Goal: Information Seeking & Learning: Learn about a topic

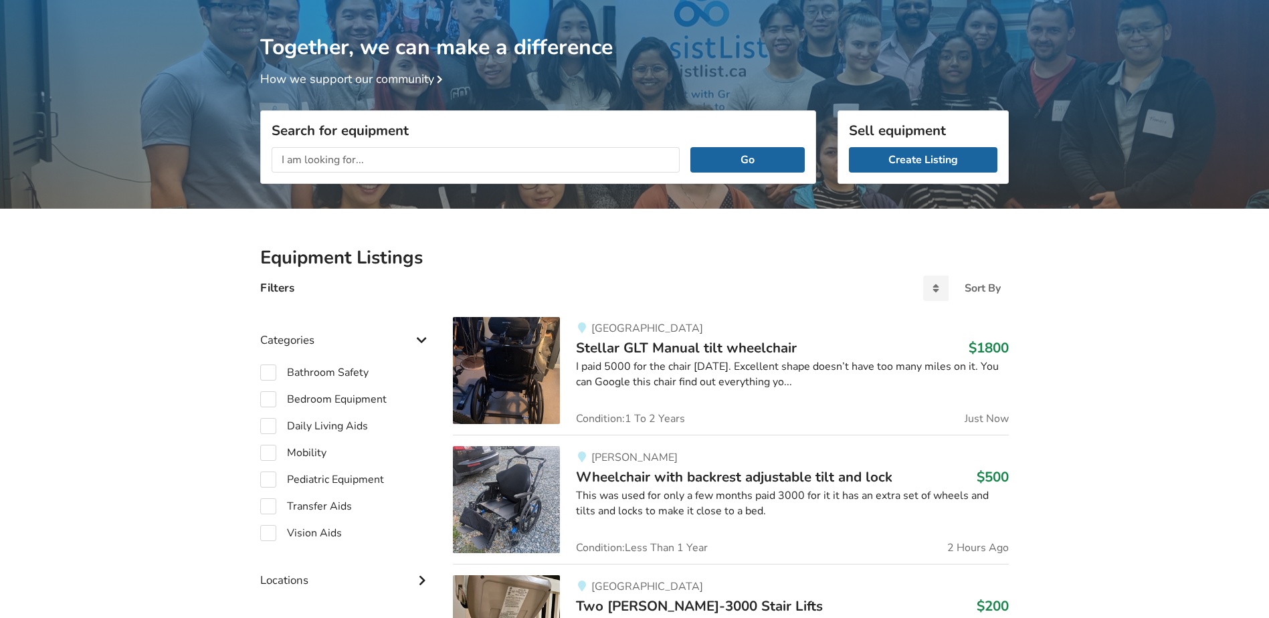
click at [384, 154] on input "text" at bounding box center [476, 159] width 408 height 25
click at [691, 147] on button "Go" at bounding box center [748, 159] width 114 height 25
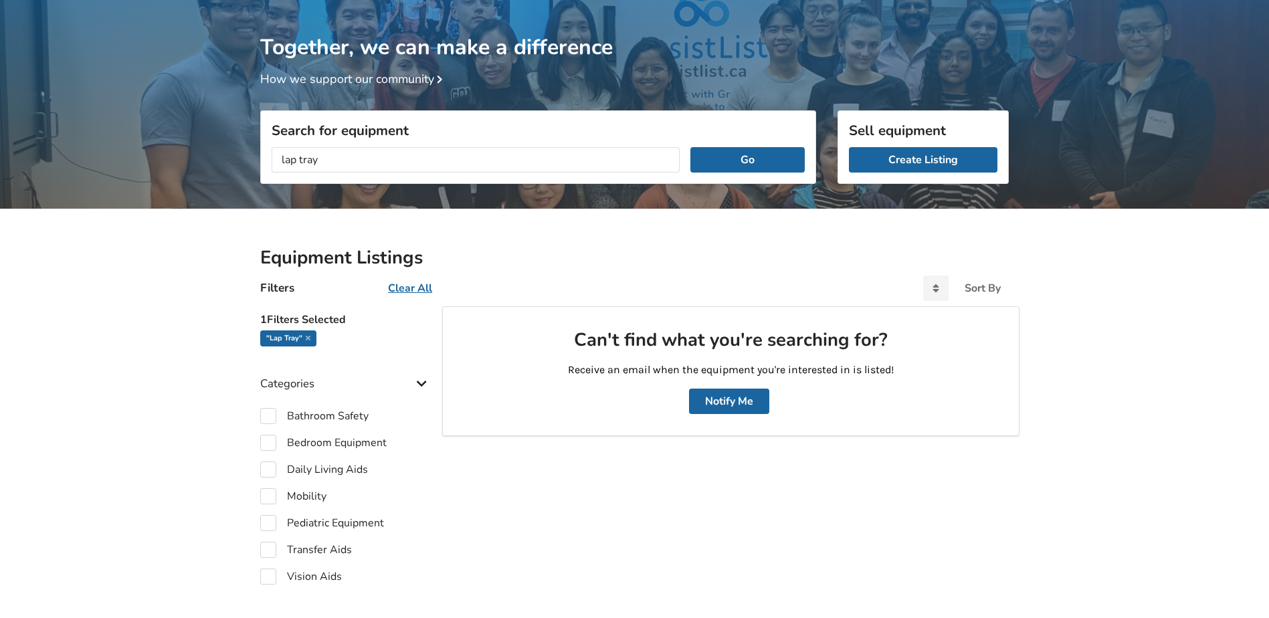
drag, startPoint x: 382, startPoint y: 154, endPoint x: 215, endPoint y: 161, distance: 167.4
click at [215, 161] on div "Together, we can make a difference How we support our community Search for equi…" at bounding box center [634, 435] width 1269 height 871
click at [691, 147] on button "Go" at bounding box center [748, 159] width 114 height 25
drag, startPoint x: 329, startPoint y: 160, endPoint x: 42, endPoint y: 159, distance: 286.4
click at [42, 159] on div "Together, we can make a difference How we support our community Search for equi…" at bounding box center [634, 435] width 1269 height 871
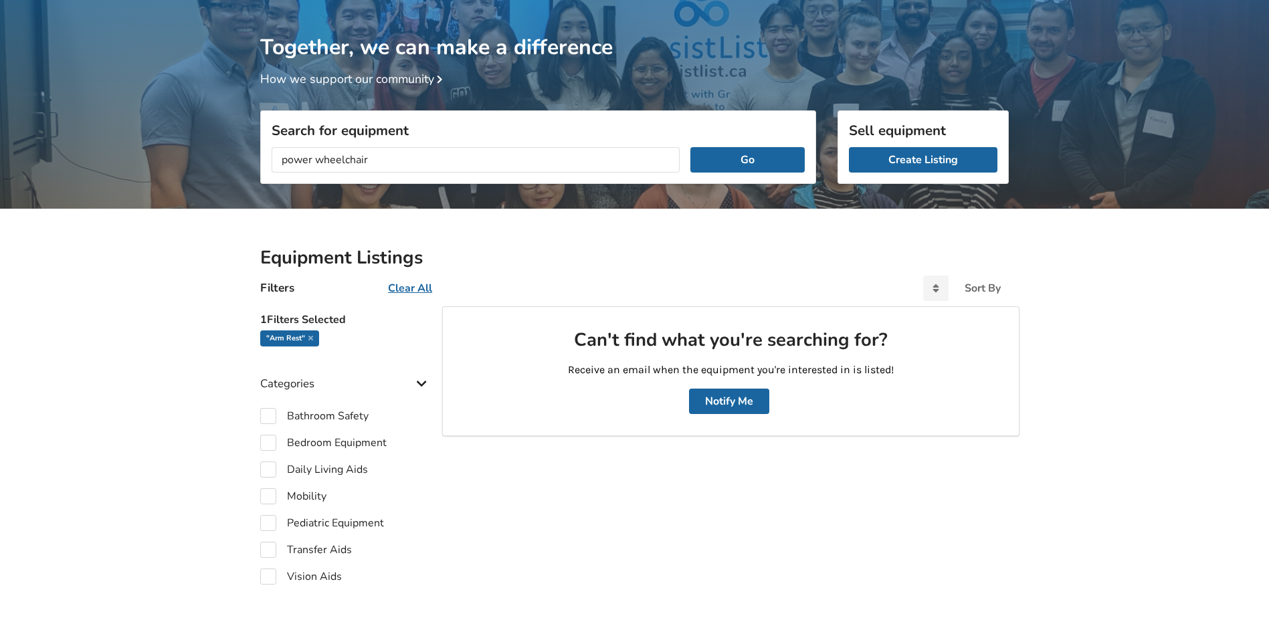
type input "power wheelchair"
click at [691, 147] on button "Go" at bounding box center [748, 159] width 114 height 25
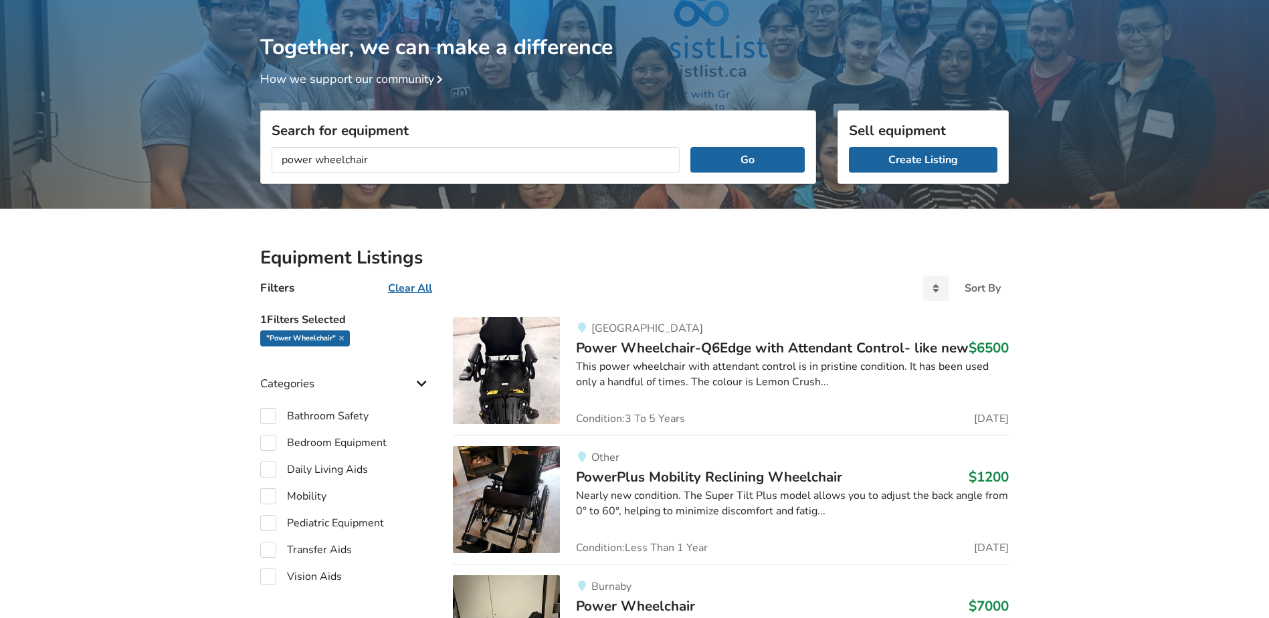
drag, startPoint x: 416, startPoint y: 164, endPoint x: 98, endPoint y: 161, distance: 317.9
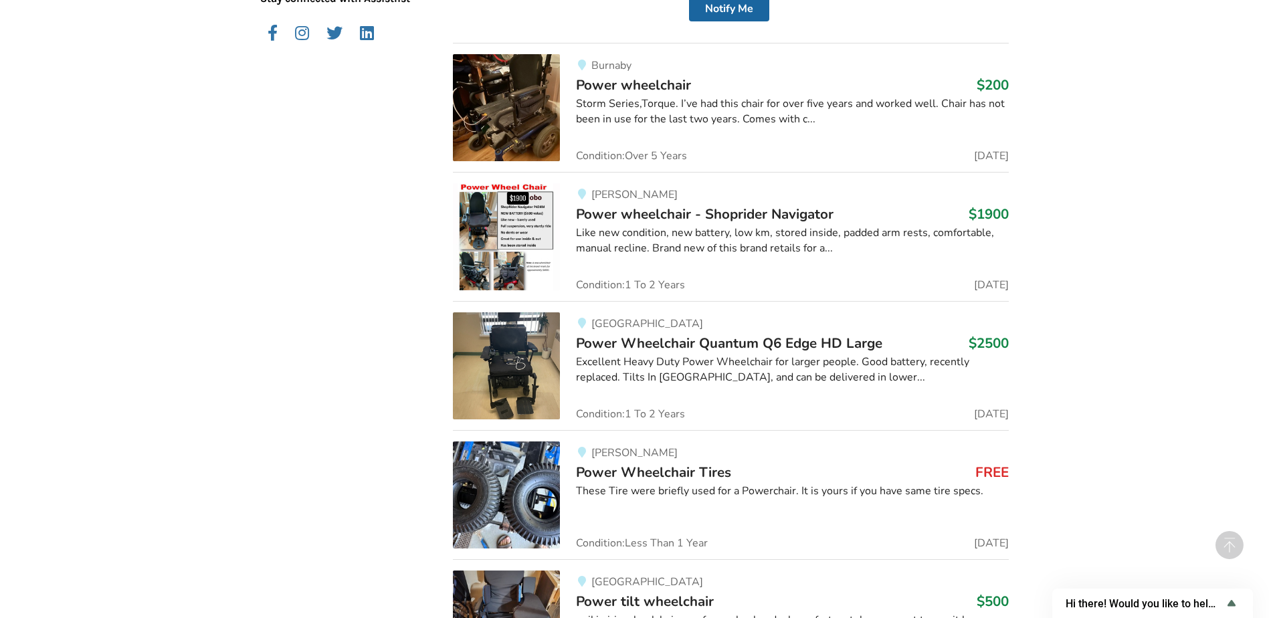
scroll to position [873, 0]
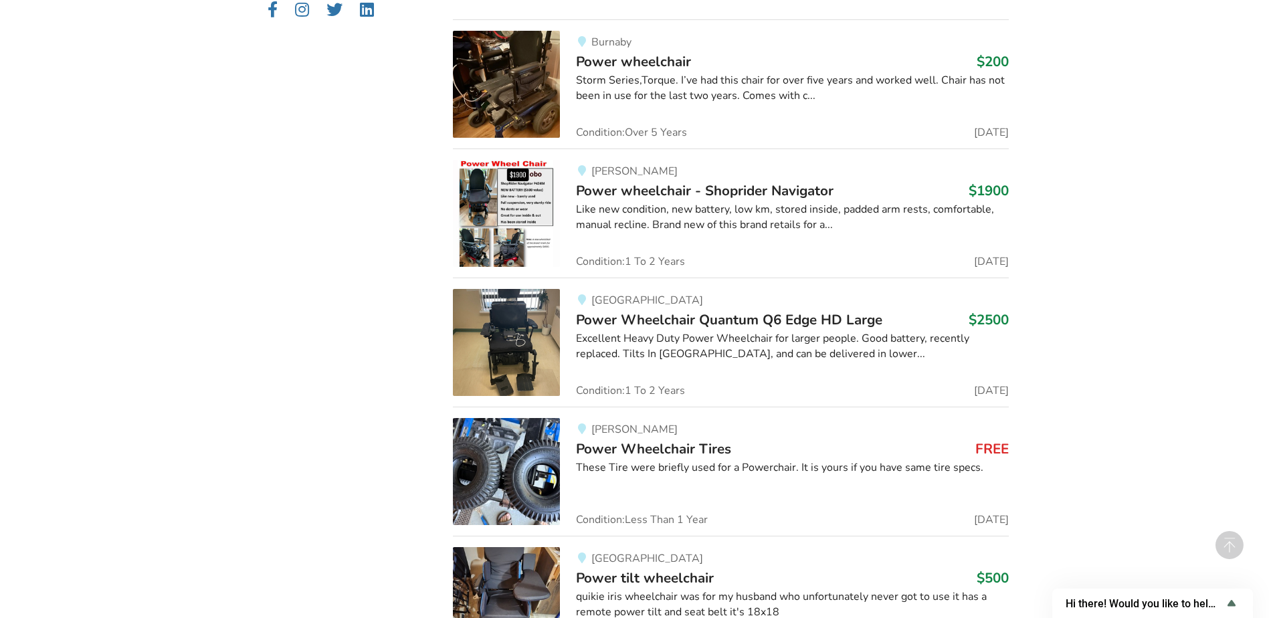
click at [711, 318] on span "Power Wheelchair Quantum Q6 Edge HD Large" at bounding box center [729, 320] width 306 height 19
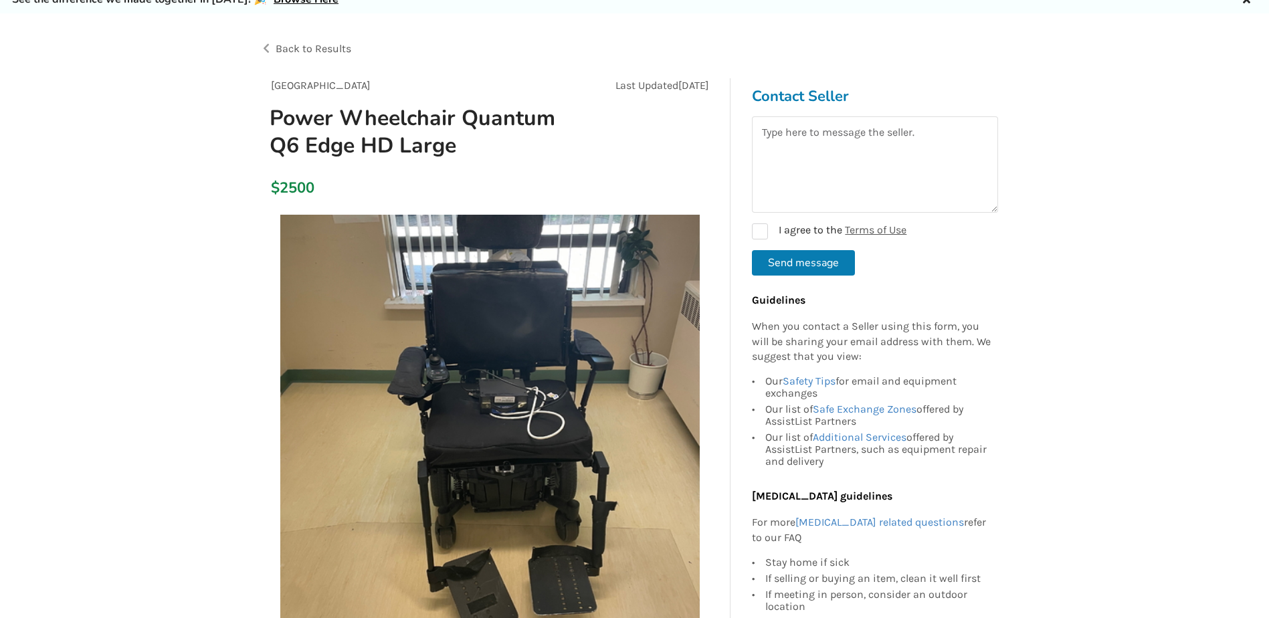
scroll to position [134, 0]
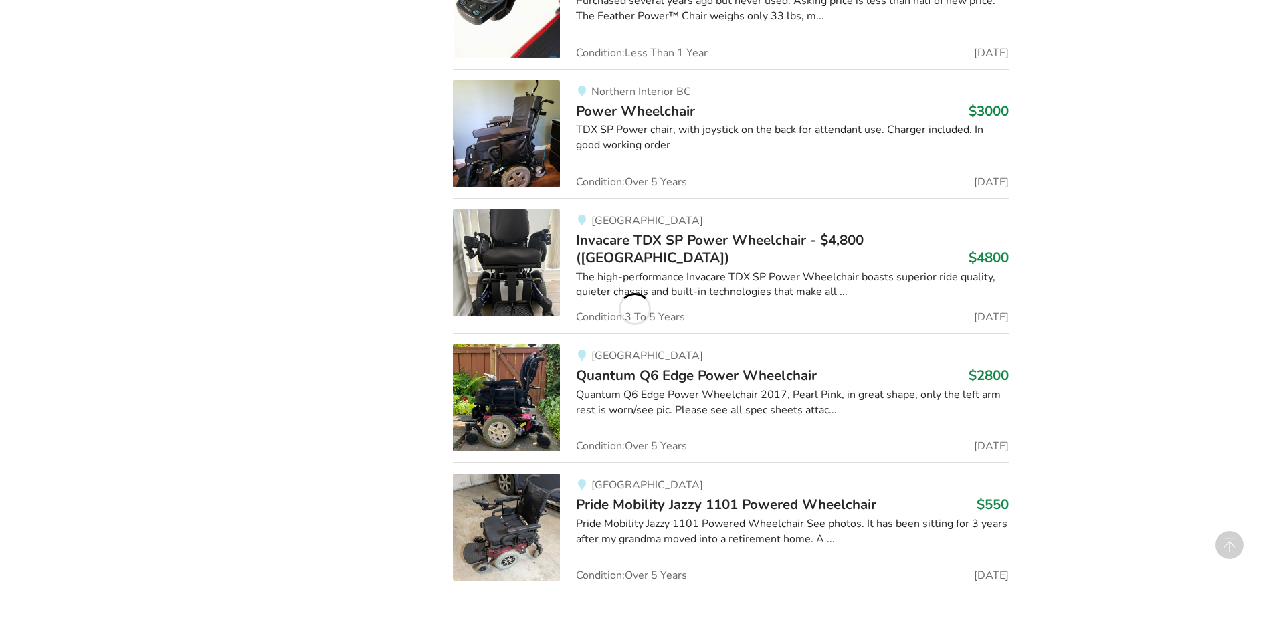
scroll to position [2558, 0]
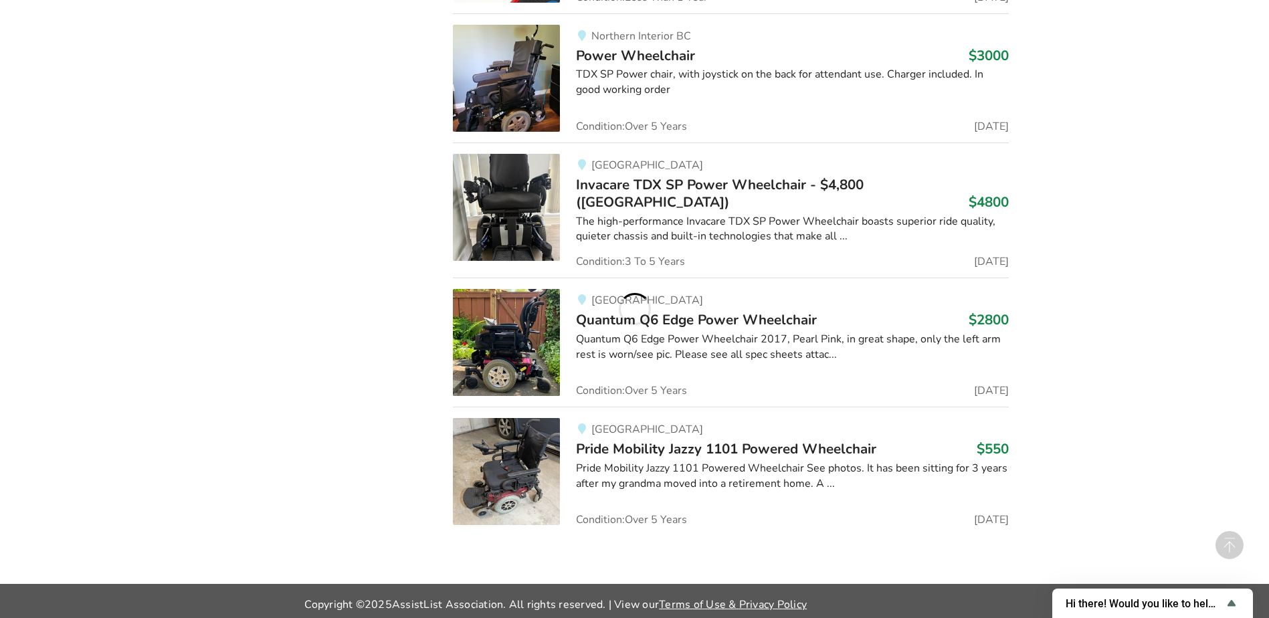
click at [786, 336] on div "Quantum Q6 Edge Power Wheelchair 2017, Pearl Pink, in great shape, only the lef…" at bounding box center [792, 347] width 433 height 31
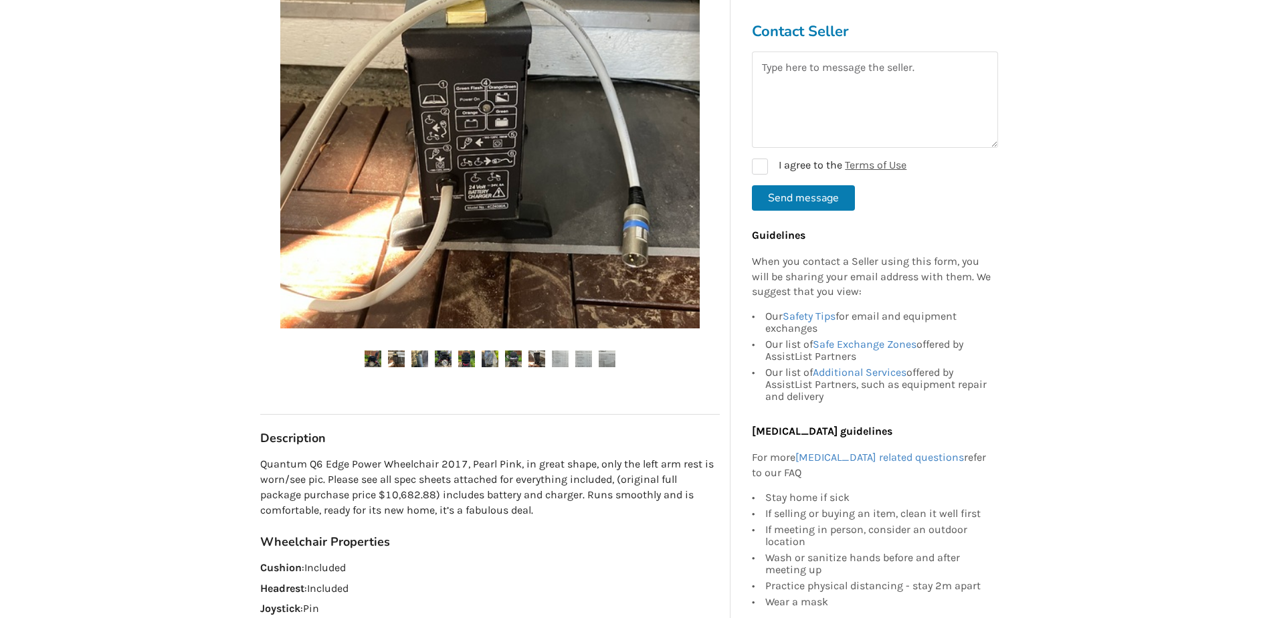
scroll to position [335, 0]
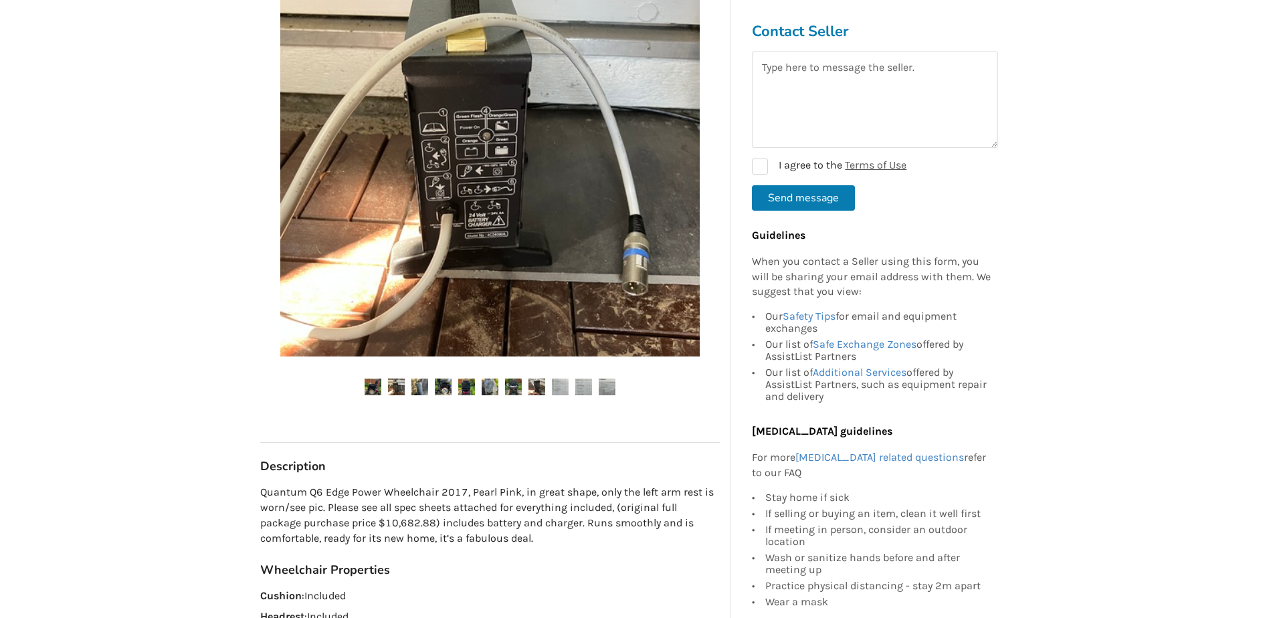
click at [373, 389] on img at bounding box center [373, 387] width 17 height 17
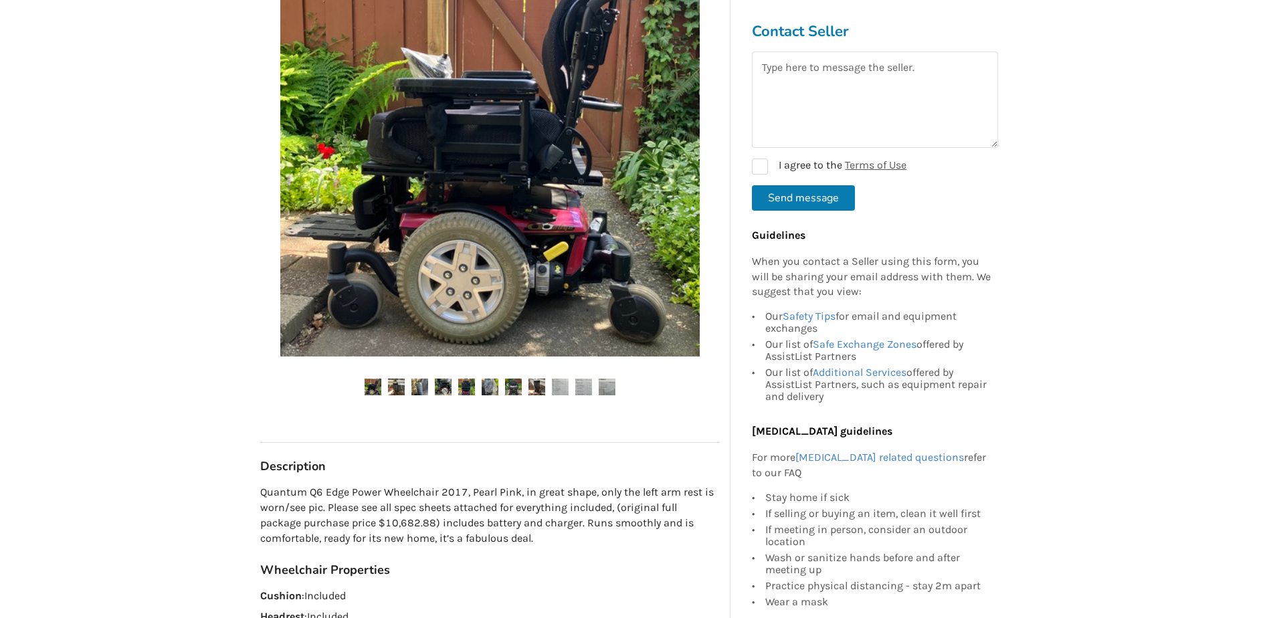
click at [391, 390] on img at bounding box center [396, 387] width 17 height 17
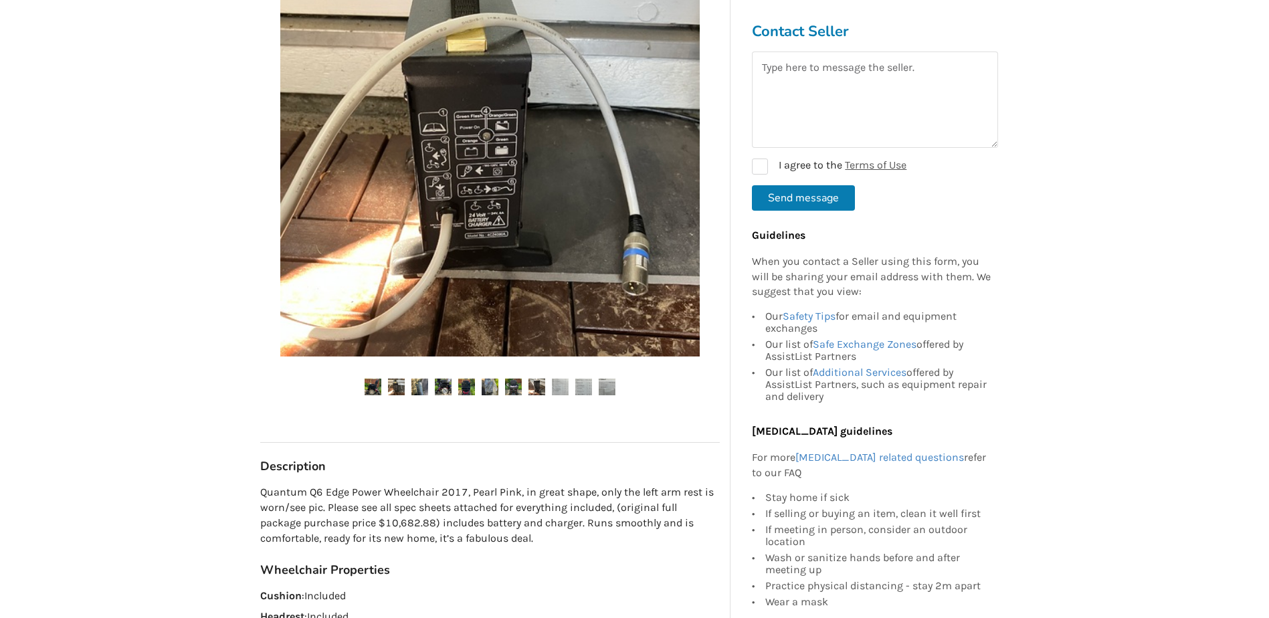
click at [426, 394] on img at bounding box center [420, 387] width 17 height 17
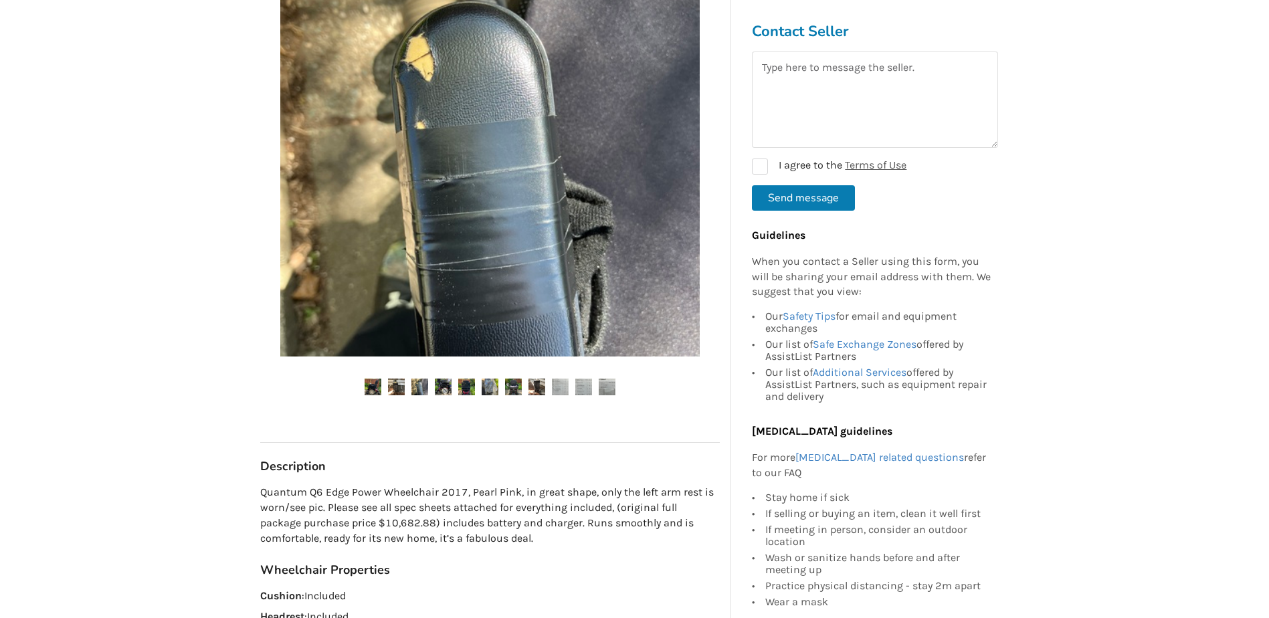
click at [442, 391] on img at bounding box center [443, 387] width 17 height 17
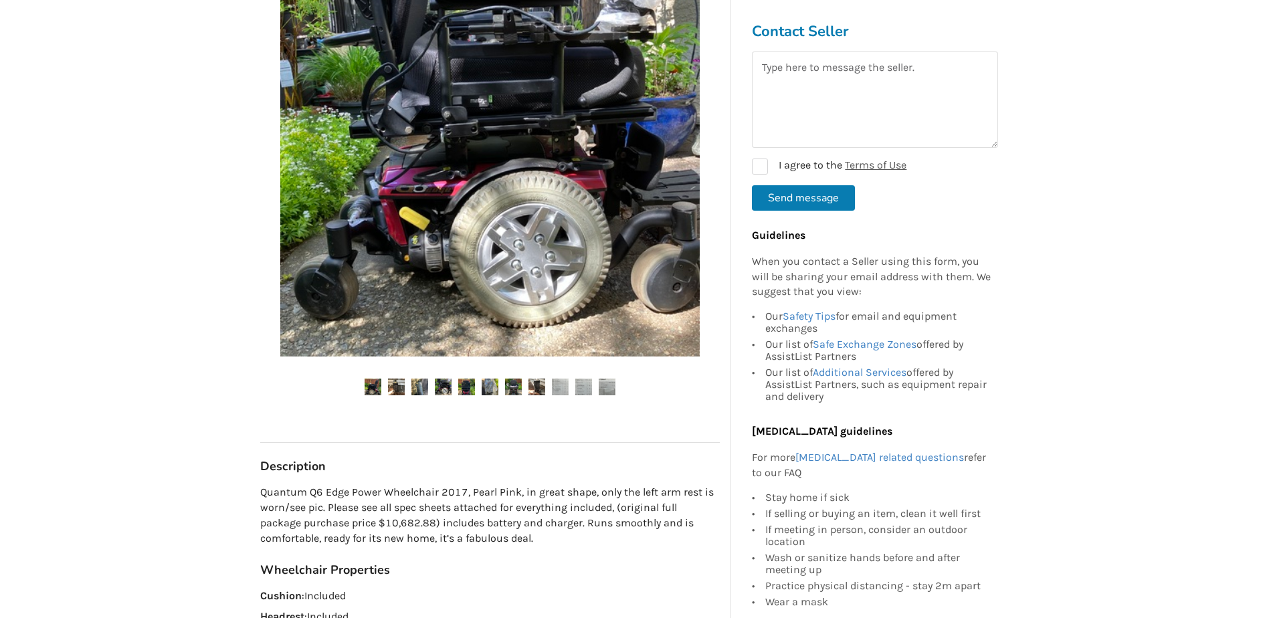
click at [474, 391] on img at bounding box center [466, 387] width 17 height 17
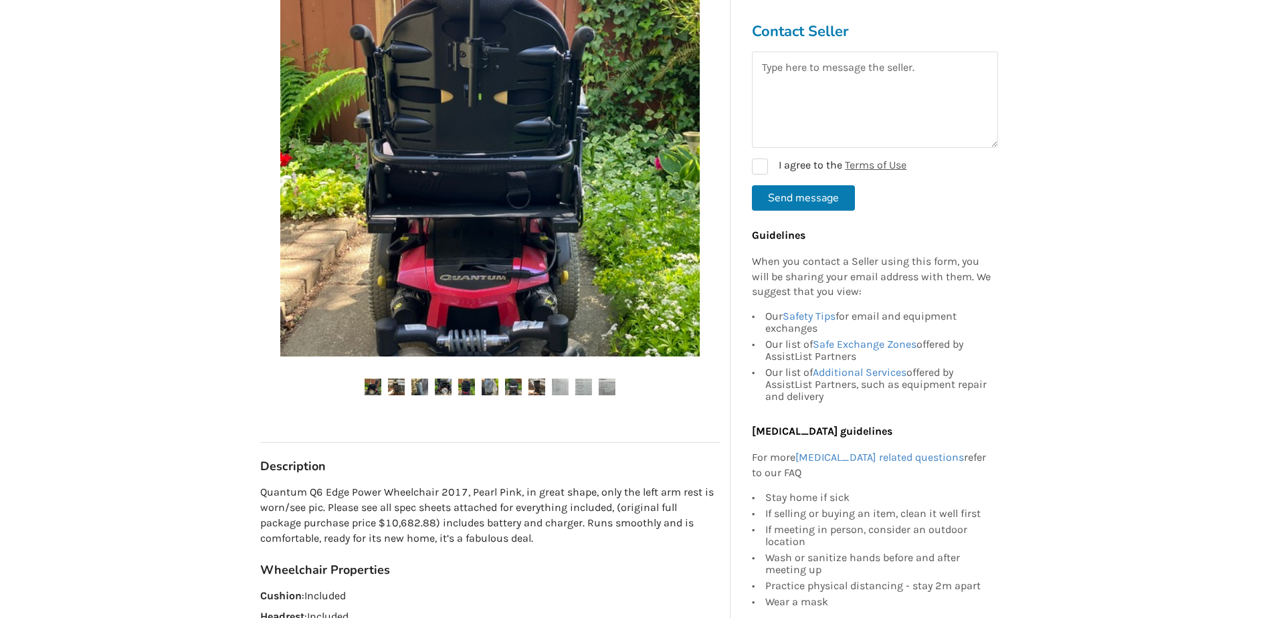
click at [487, 387] on img at bounding box center [490, 387] width 17 height 17
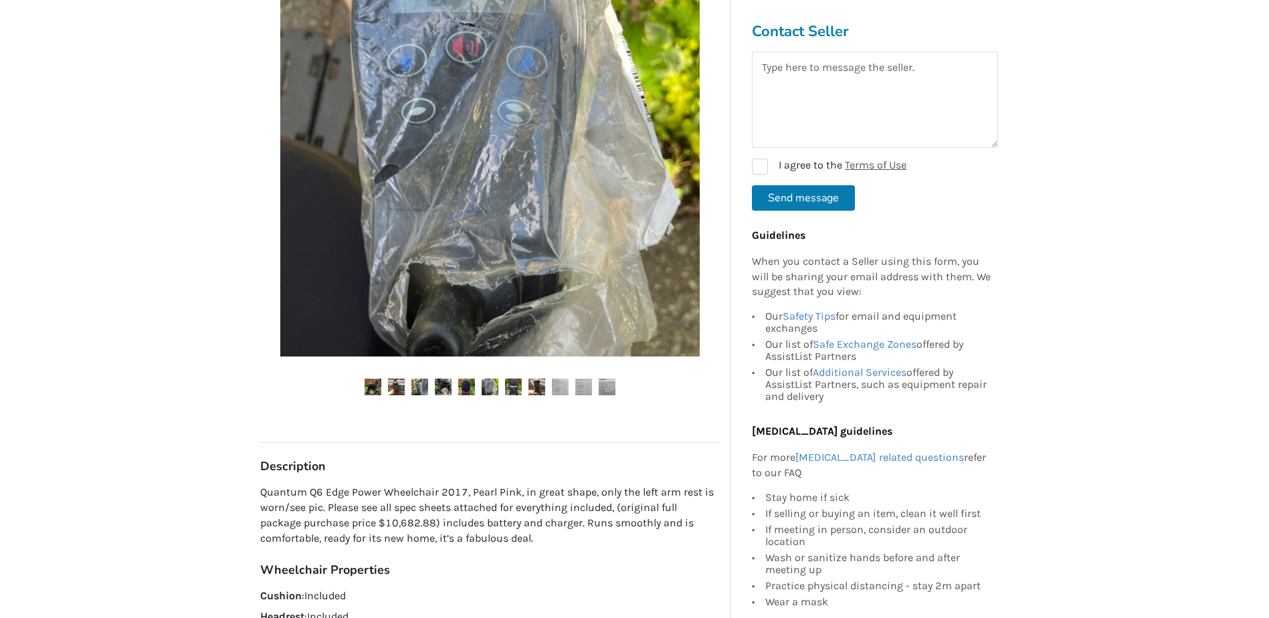
click at [515, 387] on img at bounding box center [513, 387] width 17 height 17
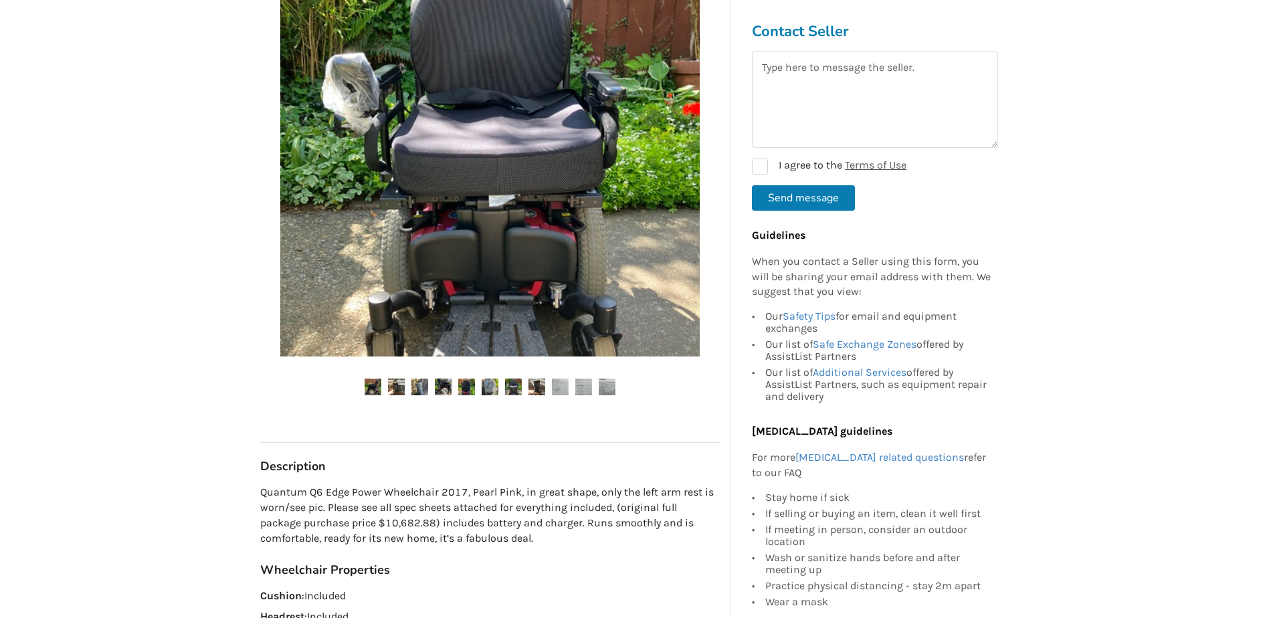
click at [536, 387] on img at bounding box center [537, 387] width 17 height 17
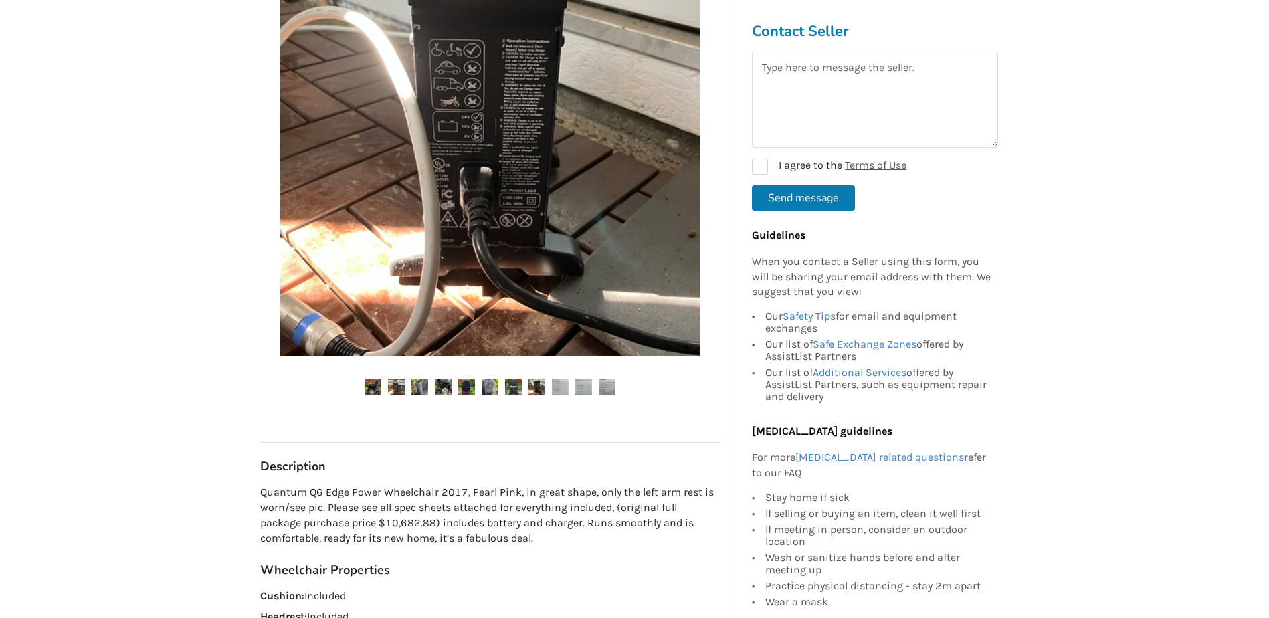
click at [554, 387] on img at bounding box center [560, 387] width 17 height 17
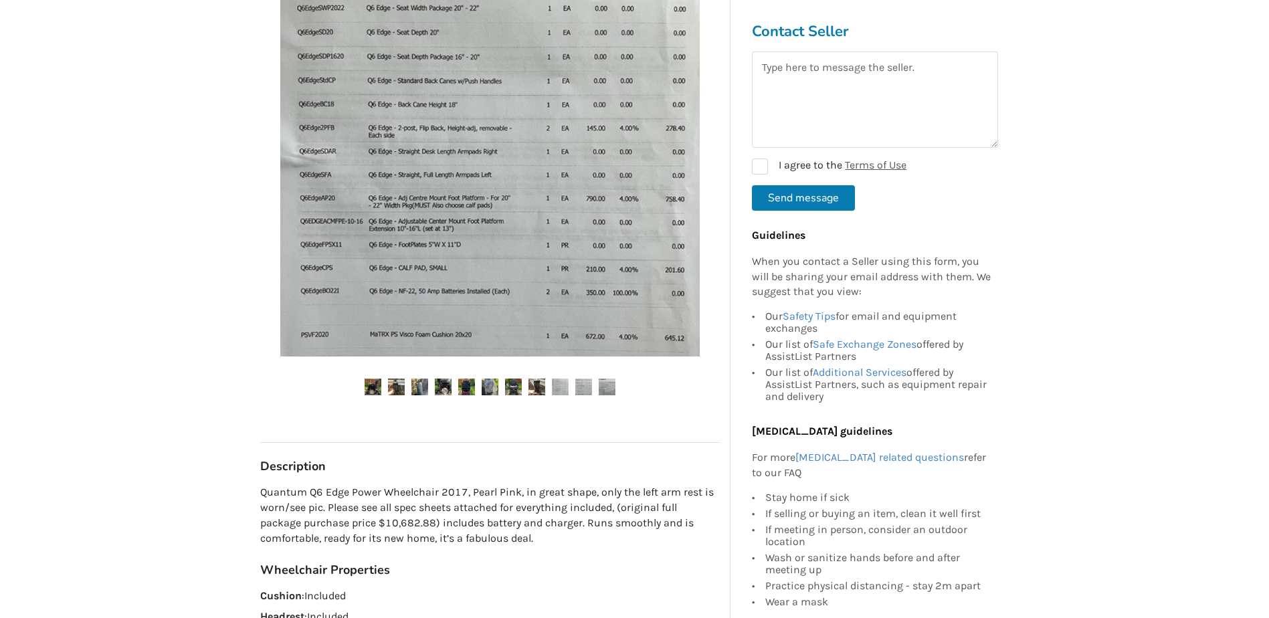
click at [594, 390] on ul at bounding box center [490, 388] width 460 height 18
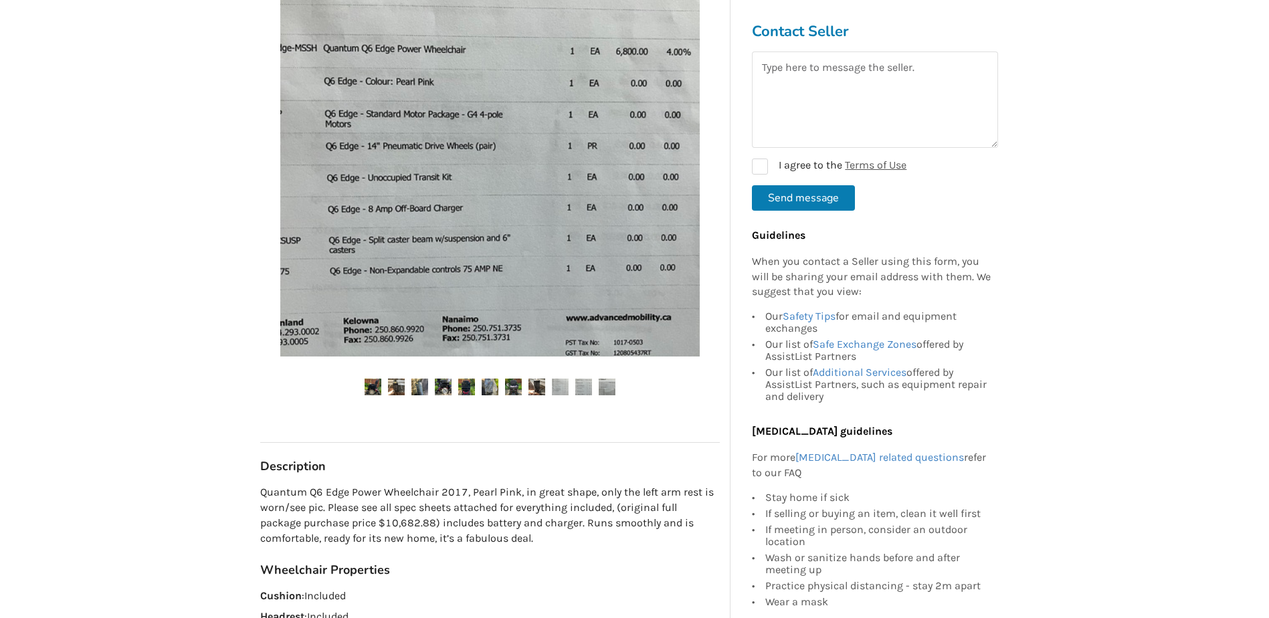
click at [602, 390] on img at bounding box center [607, 387] width 17 height 17
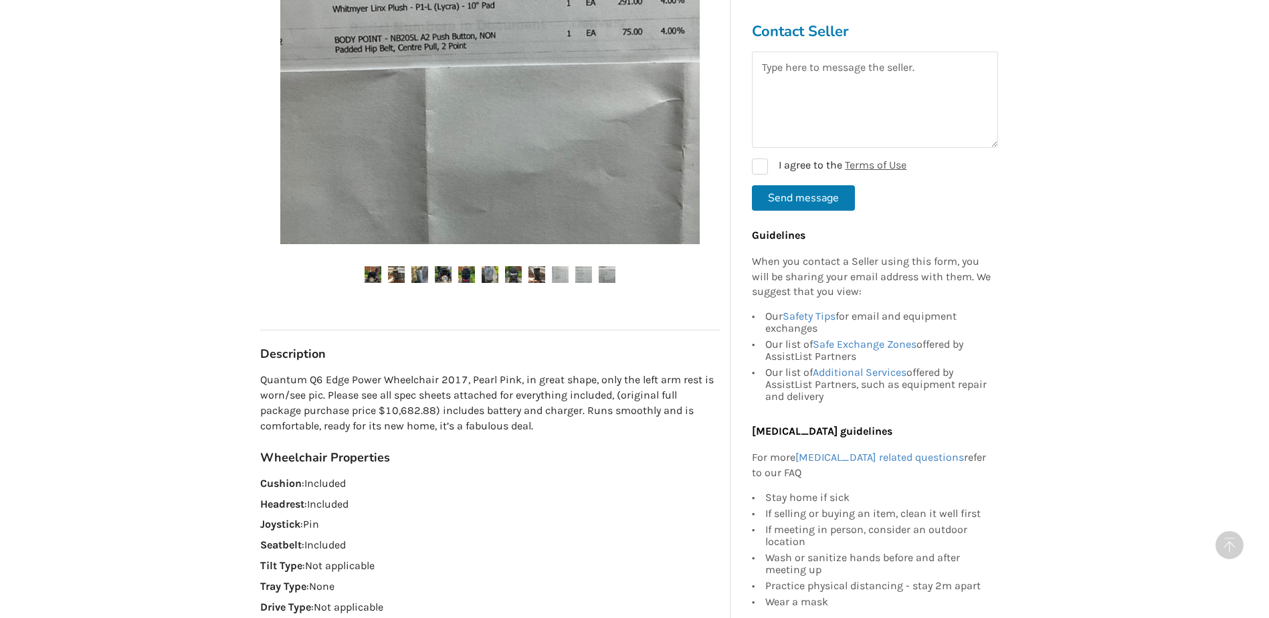
scroll to position [468, 0]
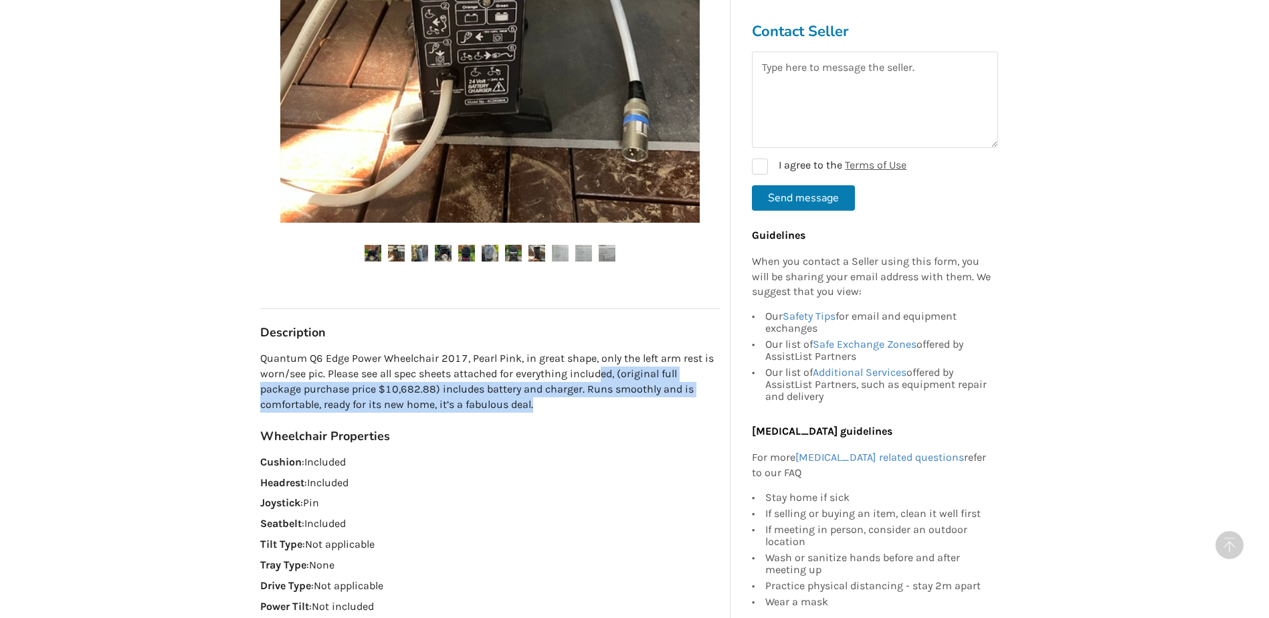
drag, startPoint x: 600, startPoint y: 371, endPoint x: 606, endPoint y: 410, distance: 38.5
click at [606, 410] on p "Quantum Q6 Edge Power Wheelchair 2017, Pearl Pink, in great shape, only the lef…" at bounding box center [490, 381] width 460 height 61
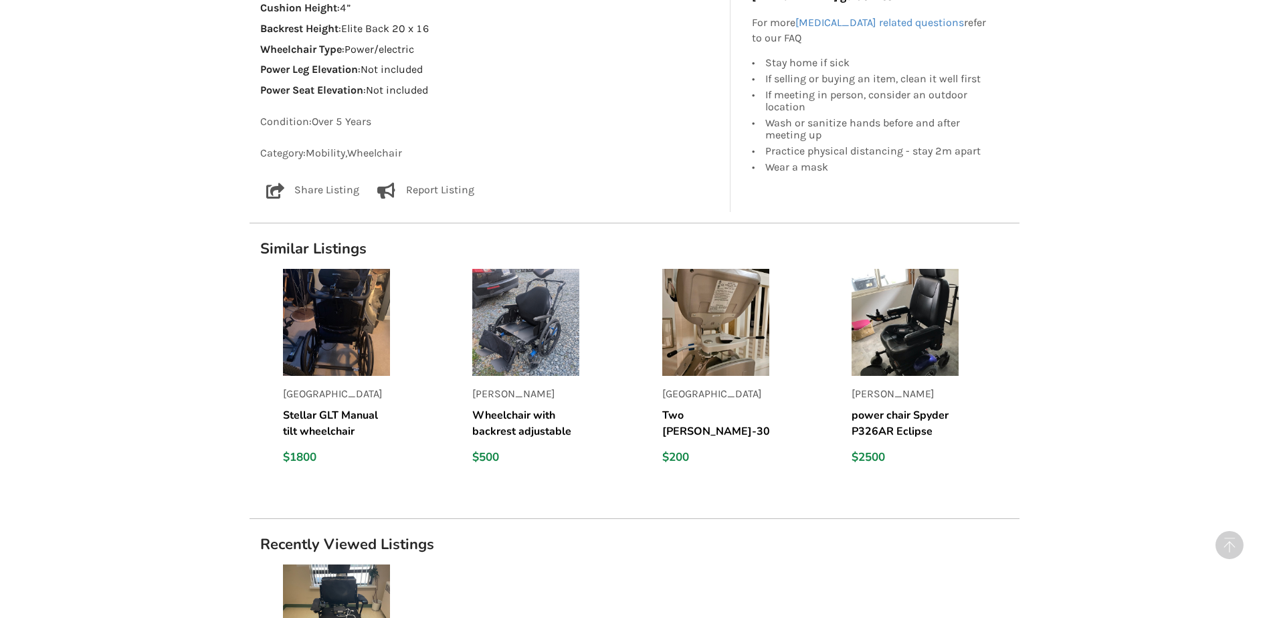
scroll to position [1338, 0]
